Goal: Task Accomplishment & Management: Manage account settings

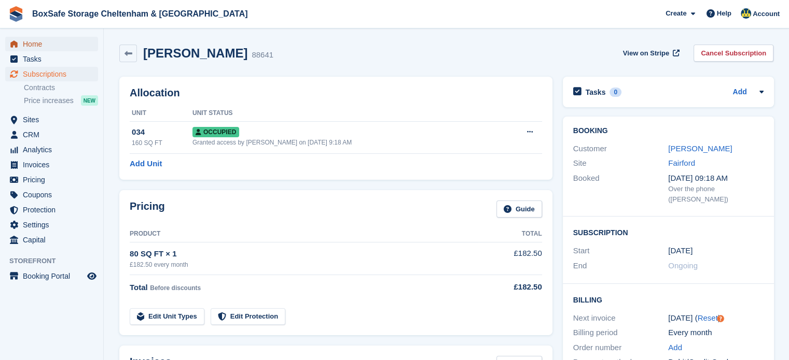
click at [47, 50] on span "Home" at bounding box center [54, 44] width 62 height 15
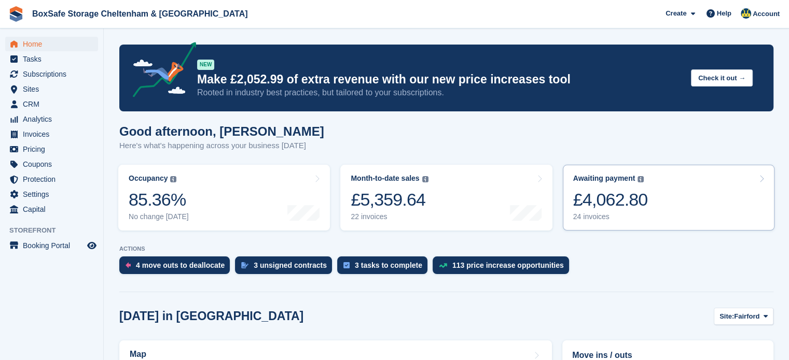
click at [633, 203] on div "£4,062.80" at bounding box center [610, 199] width 75 height 21
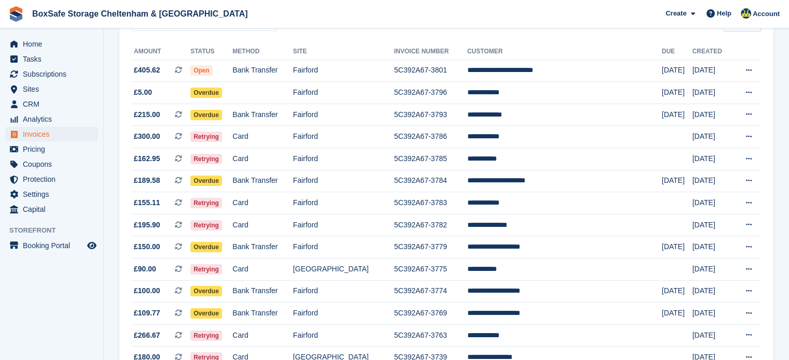
scroll to position [116, 0]
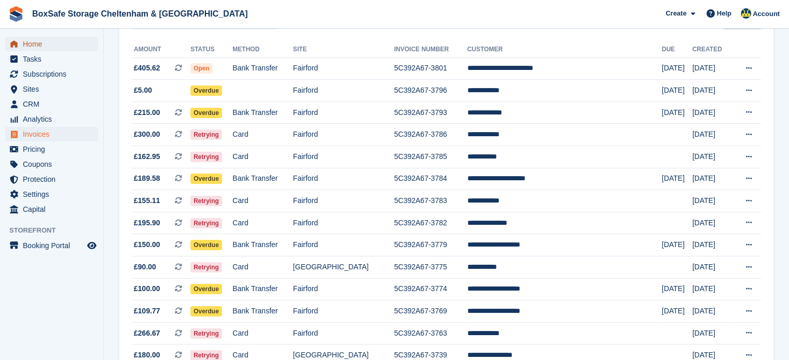
click at [27, 40] on span "Home" at bounding box center [54, 44] width 62 height 15
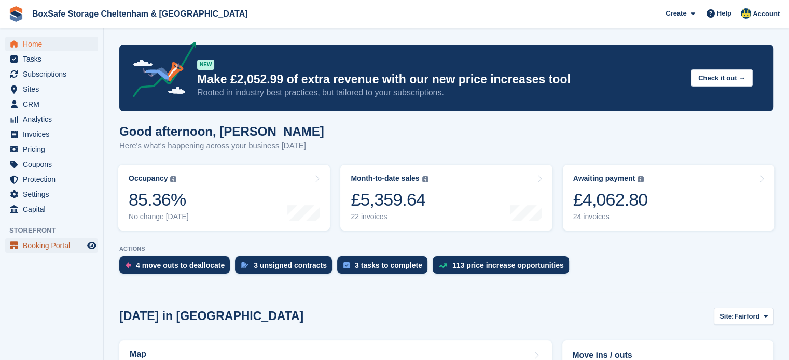
click at [55, 240] on span "Booking Portal" at bounding box center [54, 245] width 62 height 15
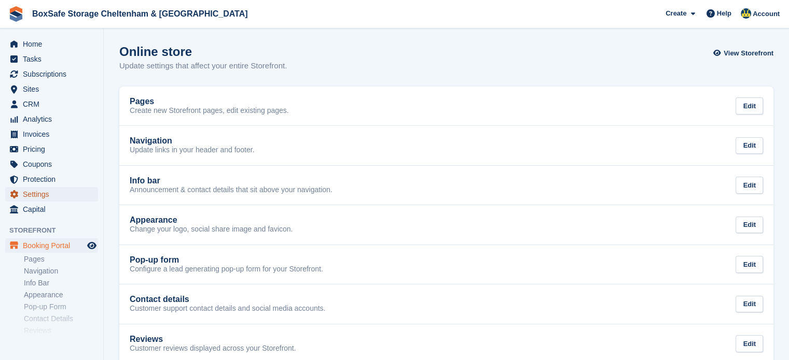
click at [55, 201] on span "Settings" at bounding box center [54, 194] width 62 height 15
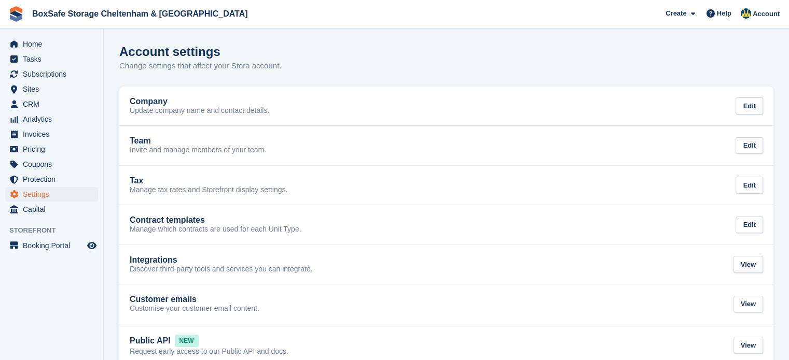
scroll to position [21, 0]
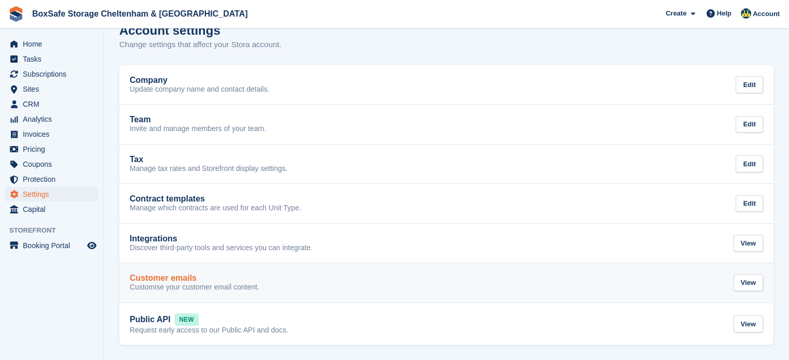
click at [650, 281] on div "Customer emails Customise your customer email content. View" at bounding box center [446, 283] width 633 height 19
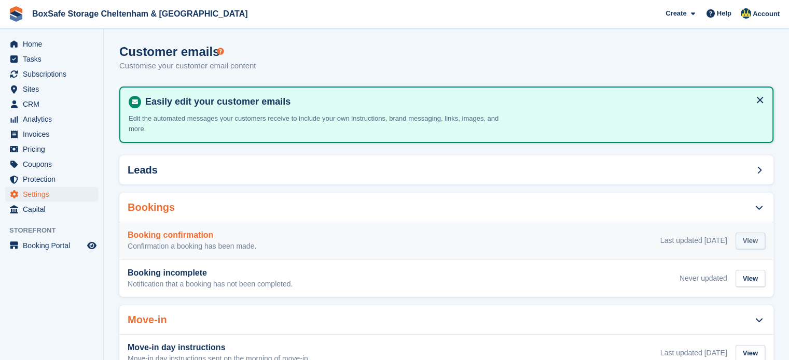
click at [747, 233] on div "View" at bounding box center [750, 241] width 30 height 17
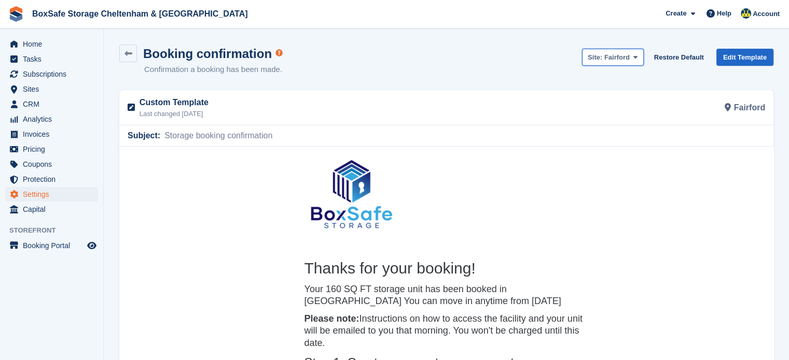
click at [626, 58] on span "Fairford" at bounding box center [616, 57] width 25 height 8
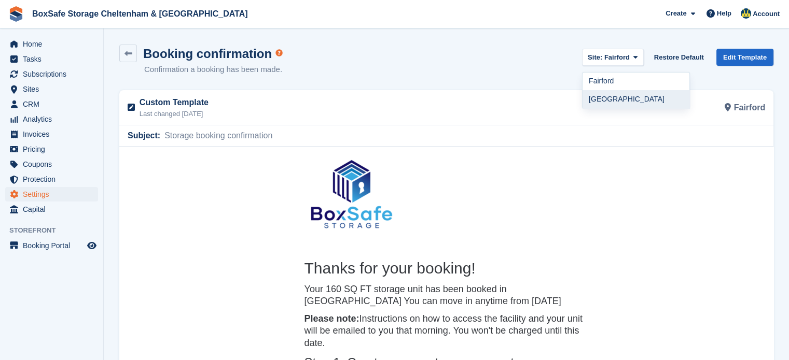
click at [622, 100] on link "[GEOGRAPHIC_DATA]" at bounding box center [635, 99] width 107 height 18
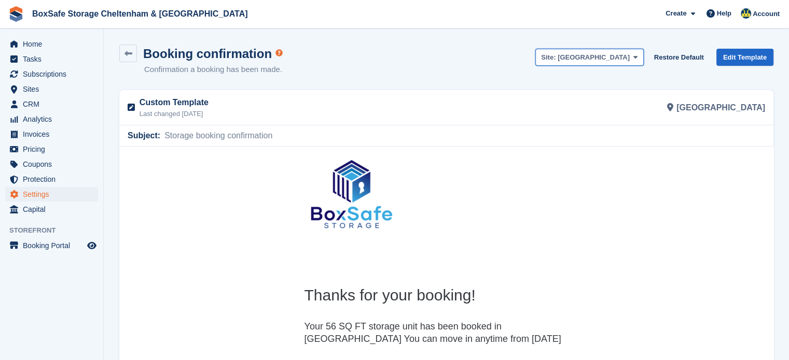
click at [628, 58] on span "[GEOGRAPHIC_DATA]" at bounding box center [593, 57] width 72 height 8
click at [602, 79] on link "Fairford" at bounding box center [589, 82] width 107 height 18
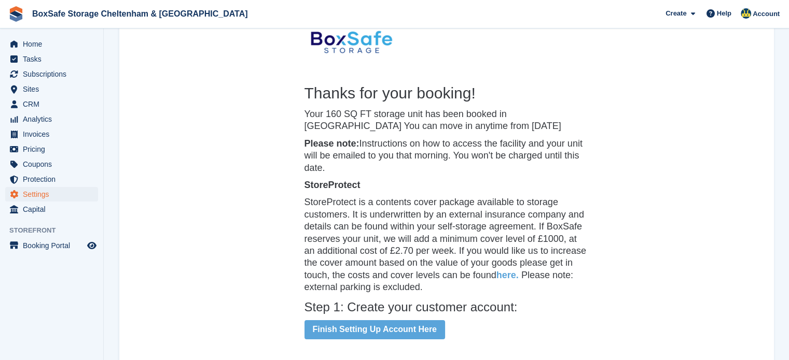
scroll to position [208, 0]
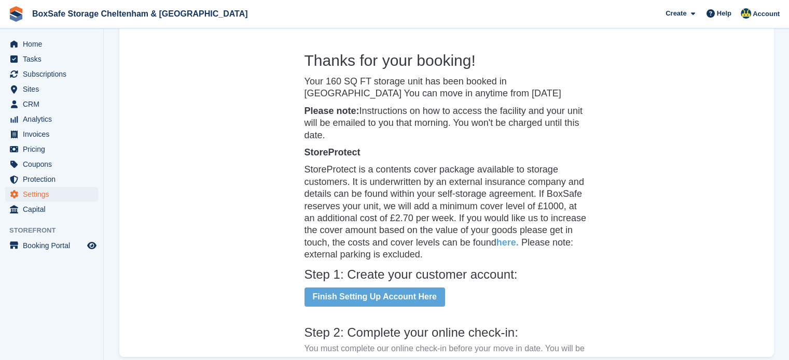
drag, startPoint x: 425, startPoint y: 256, endPoint x: 301, endPoint y: 170, distance: 150.6
click at [304, 170] on h6 "StoreProtect is a contents cover package available to storage customers. It is …" at bounding box center [446, 212] width 284 height 97
click at [428, 234] on h6 "StoreProtect is a contents cover package available to storage customers. It is …" at bounding box center [446, 212] width 284 height 97
drag, startPoint x: 419, startPoint y: 256, endPoint x: 300, endPoint y: 150, distance: 159.4
click at [304, 150] on th "Thanks for your booking! Your 160 SQ FT storage unit has been booked in Fairfor…" at bounding box center [446, 292] width 284 height 484
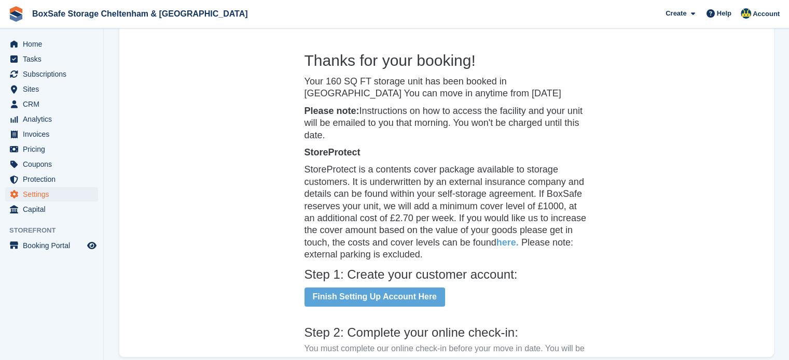
copy th "StoreProtect StoreProtect is a contents cover package available to storage cust…"
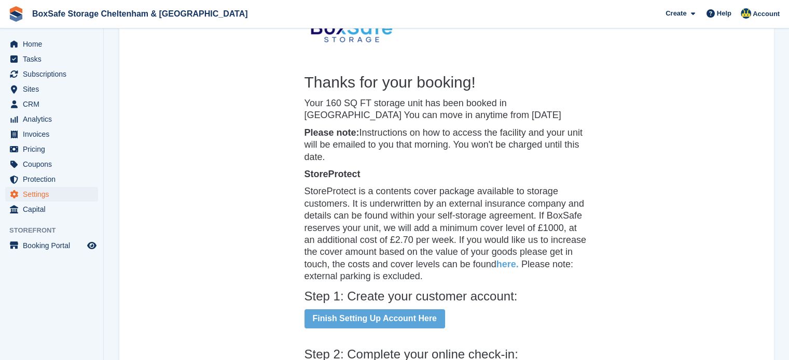
scroll to position [0, 0]
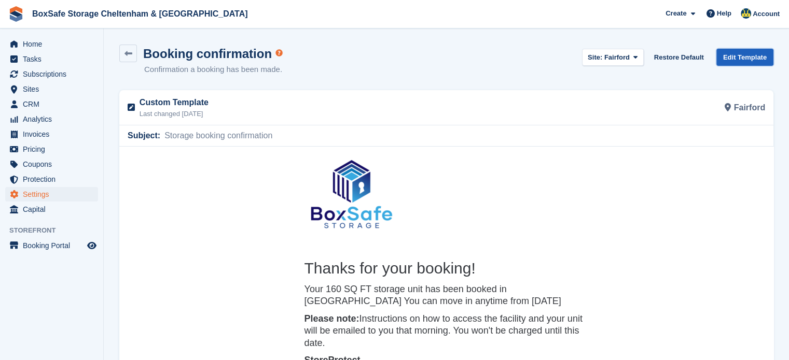
click at [751, 57] on link "Edit Template" at bounding box center [744, 57] width 57 height 17
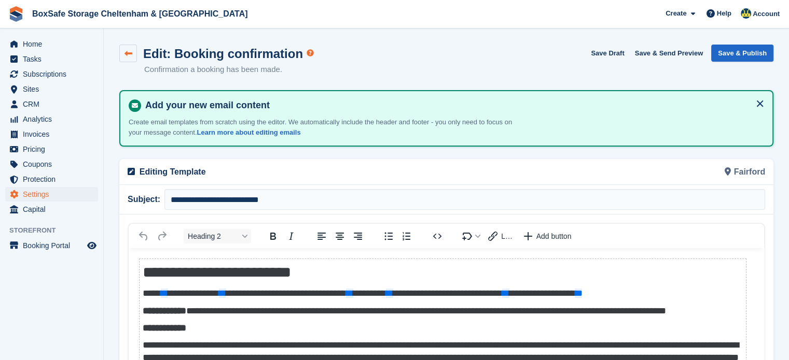
click at [132, 51] on link at bounding box center [128, 54] width 18 height 18
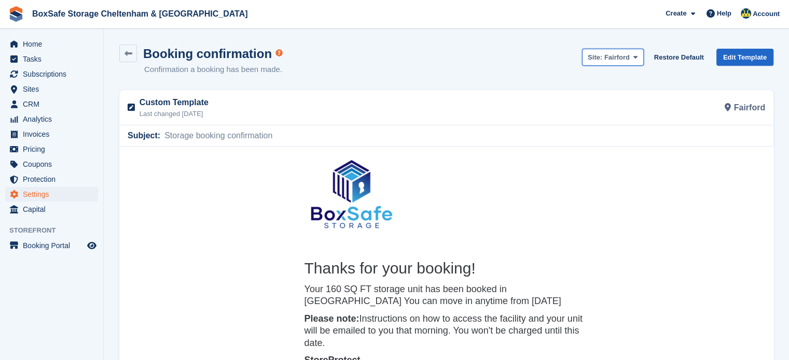
click at [629, 60] on span "Fairford" at bounding box center [616, 57] width 25 height 8
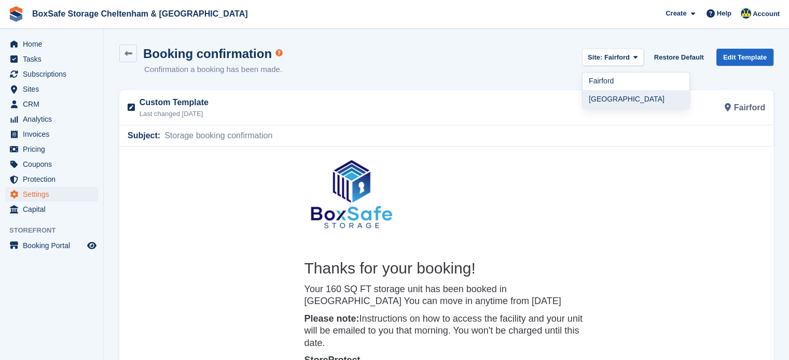
click at [610, 100] on link "[GEOGRAPHIC_DATA]" at bounding box center [635, 99] width 107 height 18
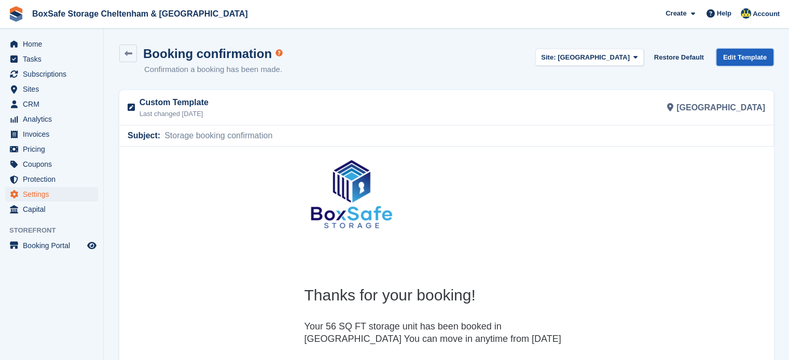
click at [740, 57] on link "Edit Template" at bounding box center [744, 57] width 57 height 17
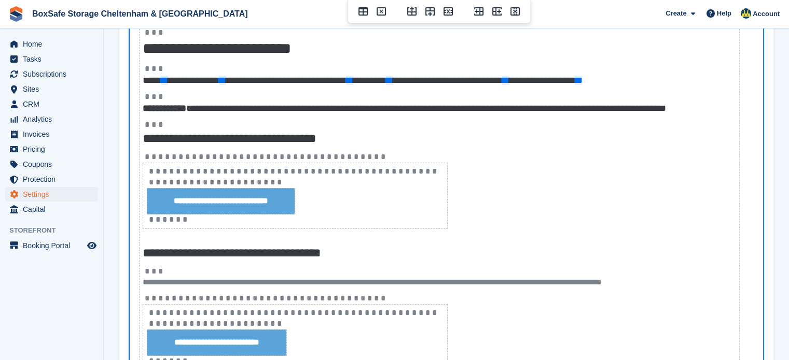
scroll to position [241, 0]
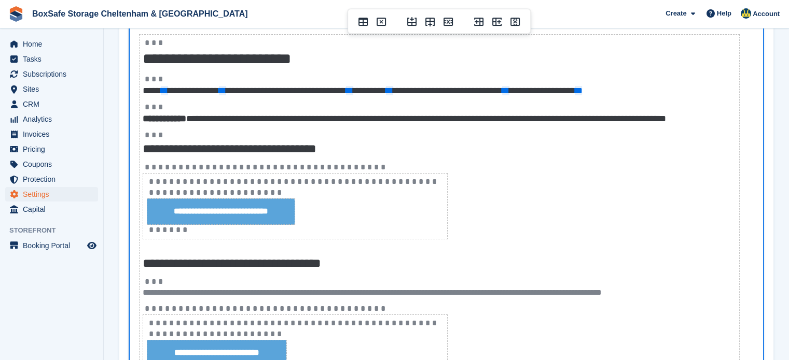
click at [731, 109] on th "**********" at bounding box center [439, 278] width 600 height 489
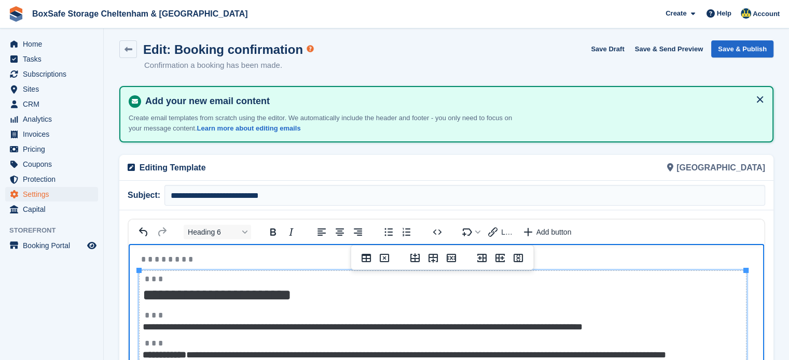
scroll to position [0, 0]
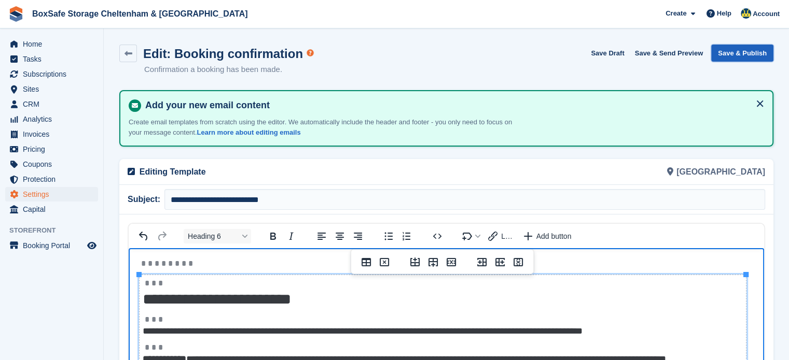
click at [742, 49] on button "Save & Publish" at bounding box center [742, 53] width 62 height 17
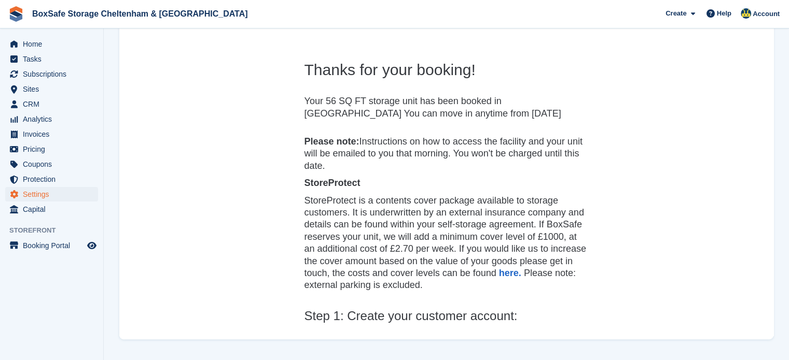
scroll to position [4, 0]
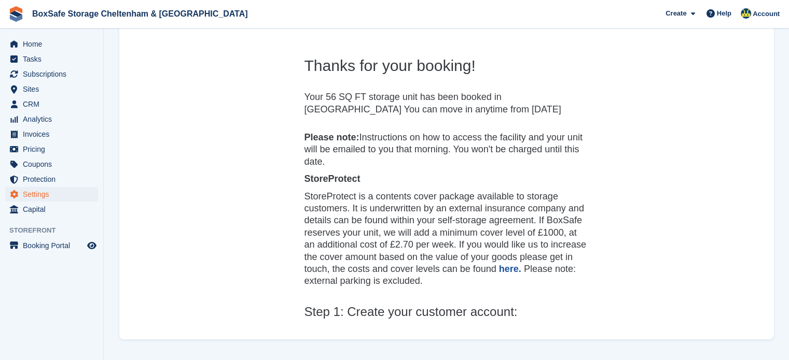
click at [508, 268] on link "here." at bounding box center [510, 269] width 22 height 10
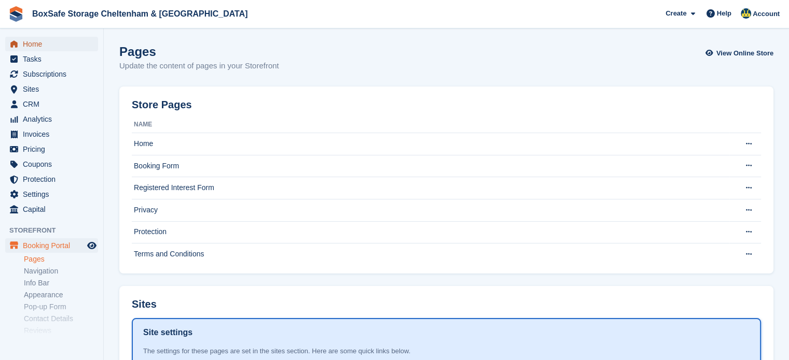
click at [49, 44] on span "Home" at bounding box center [54, 44] width 62 height 15
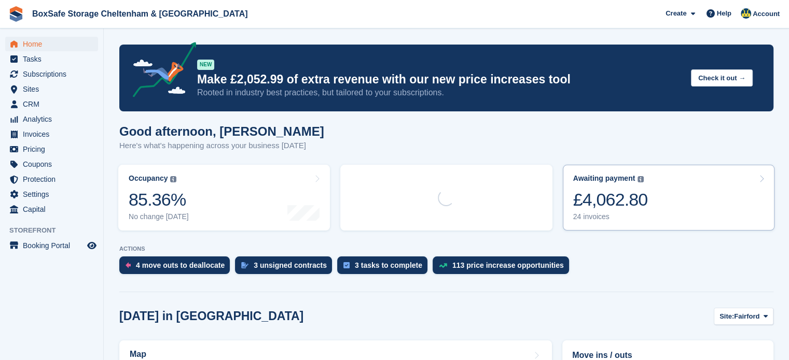
click at [709, 208] on link "Awaiting payment The total outstanding balance on all open invoices. £4,062.80 …" at bounding box center [669, 198] width 212 height 66
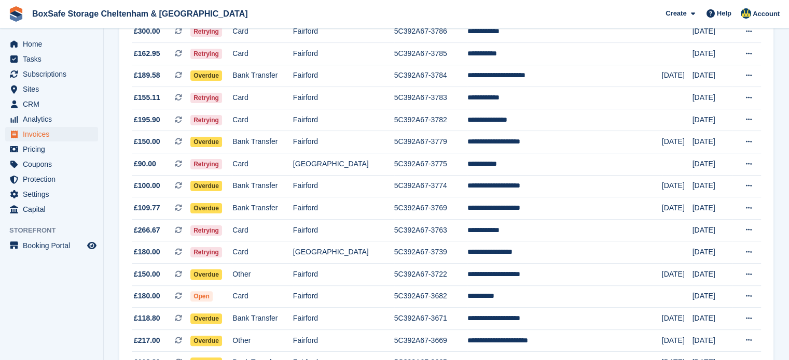
scroll to position [79, 0]
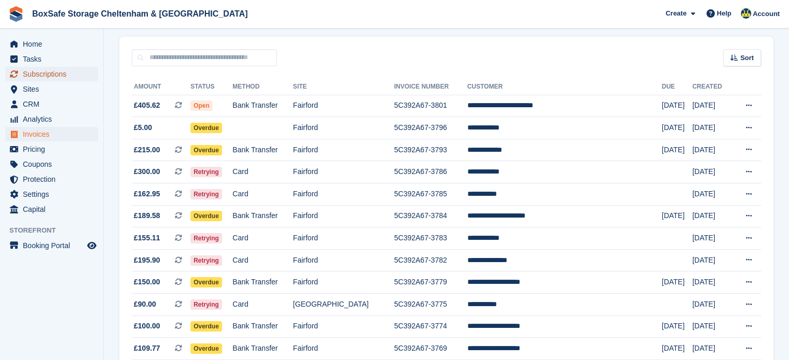
click at [63, 73] on span "Subscriptions" at bounding box center [54, 74] width 62 height 15
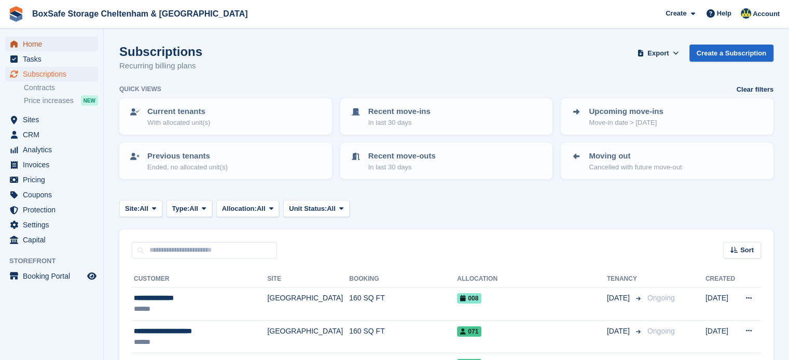
click at [39, 38] on span "Home" at bounding box center [54, 44] width 62 height 15
